Goal: Check status: Check status

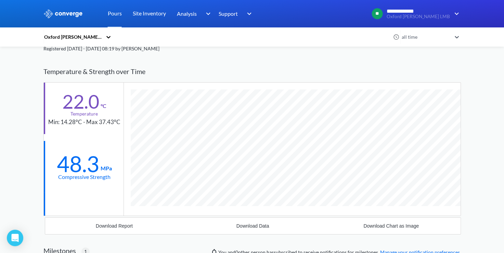
scroll to position [459, 418]
click at [173, 62] on div "Temperature & Strength over Time" at bounding box center [252, 72] width 418 height 22
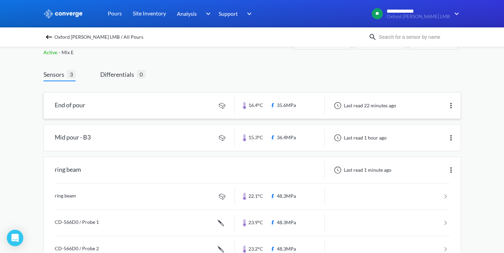
scroll to position [10, 0]
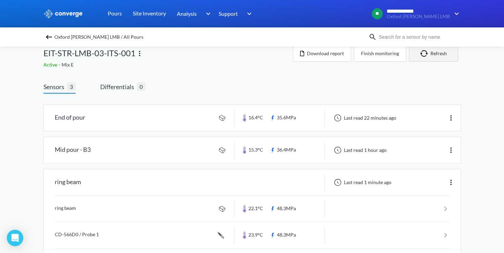
click at [424, 58] on button "Refresh" at bounding box center [433, 53] width 49 height 16
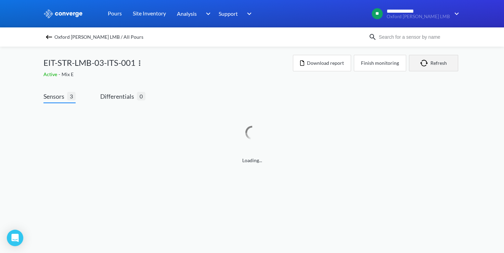
scroll to position [0, 0]
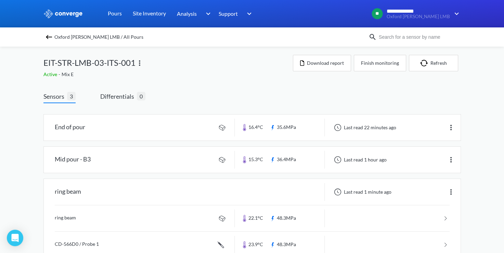
click at [390, 100] on div "Sensors 3 Differentials 0 End of pour 16.4°C 35.6MPa Last read 22 minutes ago M…" at bounding box center [252, 194] width 418 height 206
click at [290, 98] on div "Sensors 3 Differentials 0 End of pour 16.4°C 35.6MPa Last read 22 minutes ago M…" at bounding box center [252, 194] width 418 height 206
click at [180, 102] on div "Sensors 3 Differentials 0 End of pour 16.4°C 35.6MPa Last read 22 minutes ago M…" at bounding box center [252, 194] width 418 height 206
click at [267, 92] on div "Sensors 3 Differentials 0 End of pour 16.4°C 35.6MPa Last read 22 minutes ago M…" at bounding box center [252, 194] width 418 height 206
click at [423, 89] on div "Sensors 3 Differentials 0 End of pour 16.4°C 35.6MPa Last read 22 minutes ago M…" at bounding box center [252, 189] width 418 height 216
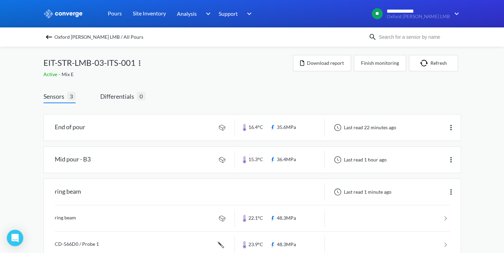
click at [272, 94] on div "Sensors 3 Differentials 0 End of pour 16.4°C 35.6MPa Last read 22 minutes ago M…" at bounding box center [252, 194] width 418 height 206
click at [261, 96] on div "Sensors 3 Differentials 0 End of pour 16.4°C 35.6MPa Last read 22 minutes ago M…" at bounding box center [252, 194] width 418 height 206
click at [88, 35] on span "Oxford [PERSON_NAME] LMB / All Pours" at bounding box center [98, 37] width 89 height 10
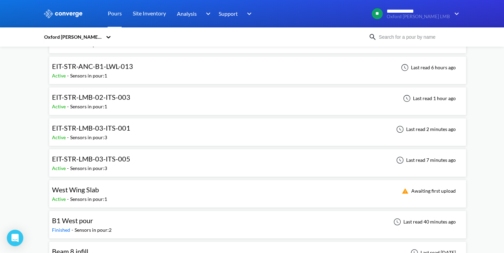
scroll to position [240, 0]
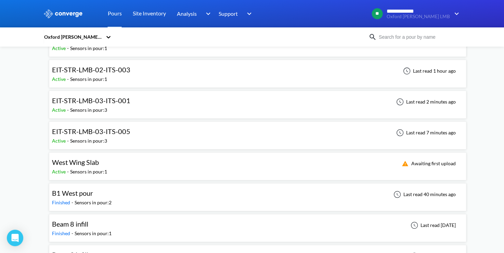
click at [151, 137] on div "EIT-STR-LMB-03-ITS-005 Active - Sensors in pour: 3 Last read 7 minutes ago" at bounding box center [258, 135] width 412 height 22
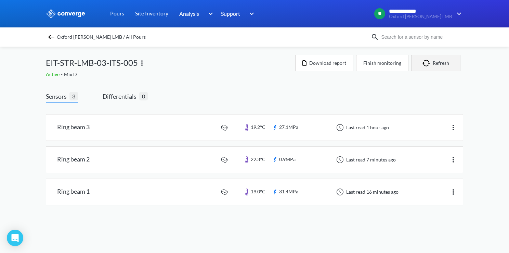
click at [438, 64] on button "Refresh" at bounding box center [436, 63] width 49 height 16
click at [184, 161] on link at bounding box center [254, 160] width 417 height 26
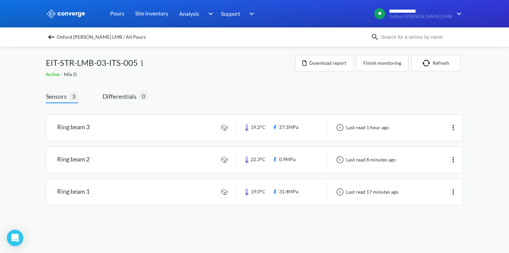
drag, startPoint x: 328, startPoint y: 229, endPoint x: 322, endPoint y: 225, distance: 7.4
click at [328, 229] on body "**********" at bounding box center [254, 126] width 509 height 253
click at [179, 158] on link at bounding box center [254, 160] width 417 height 26
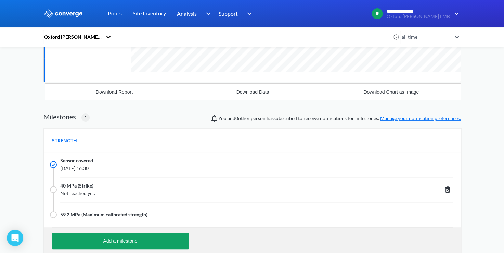
scroll to position [171, 0]
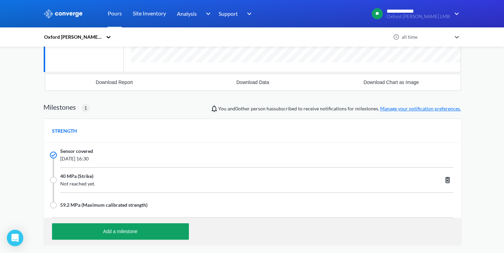
click at [239, 230] on div "Add a milestone" at bounding box center [253, 230] width 418 height 27
